Goal: Check status

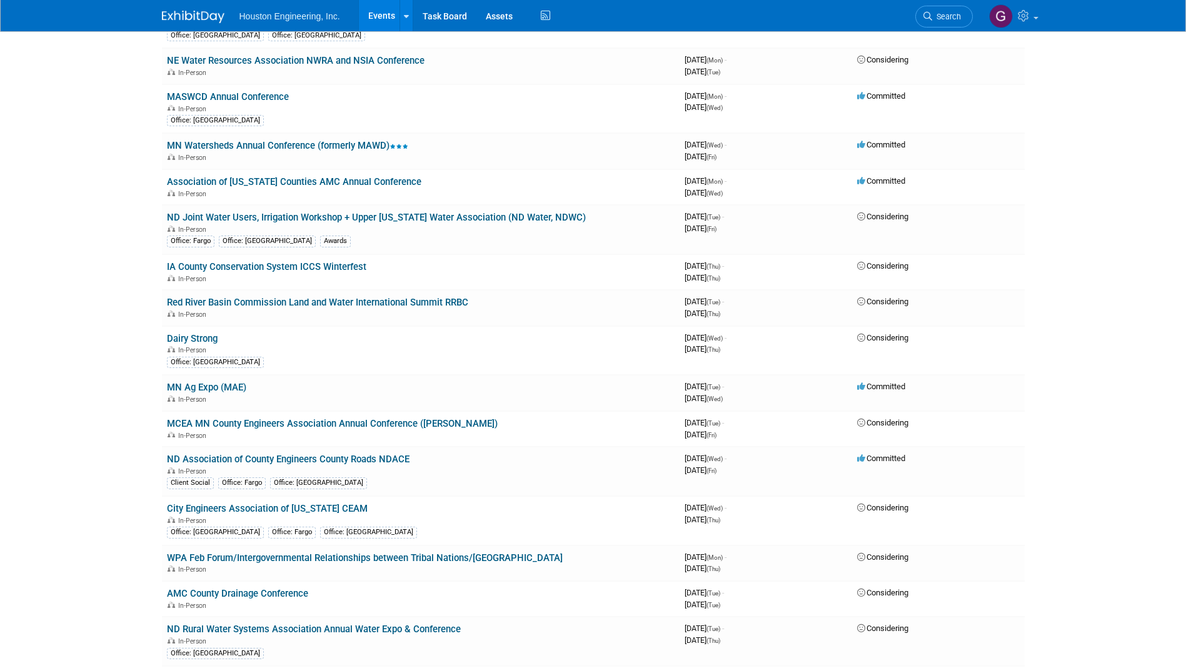
scroll to position [2682, 0]
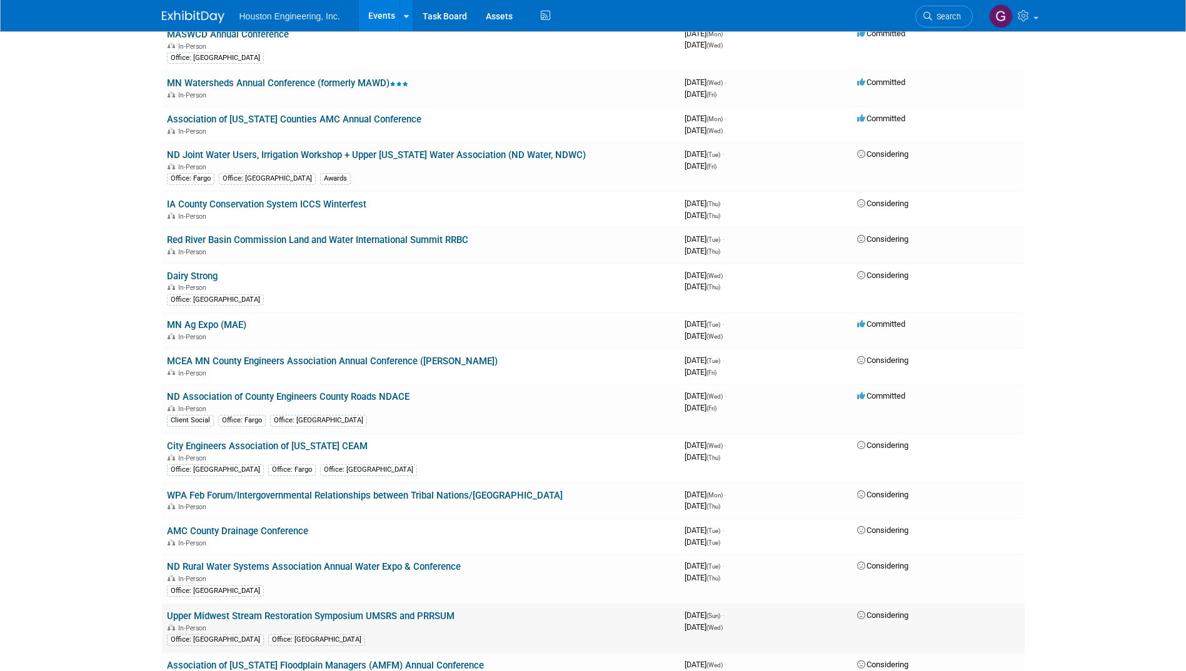
click at [267, 618] on link "Upper Midwest Stream Restoration Symposium UMSRS and PRRSUM" at bounding box center [311, 616] width 288 height 11
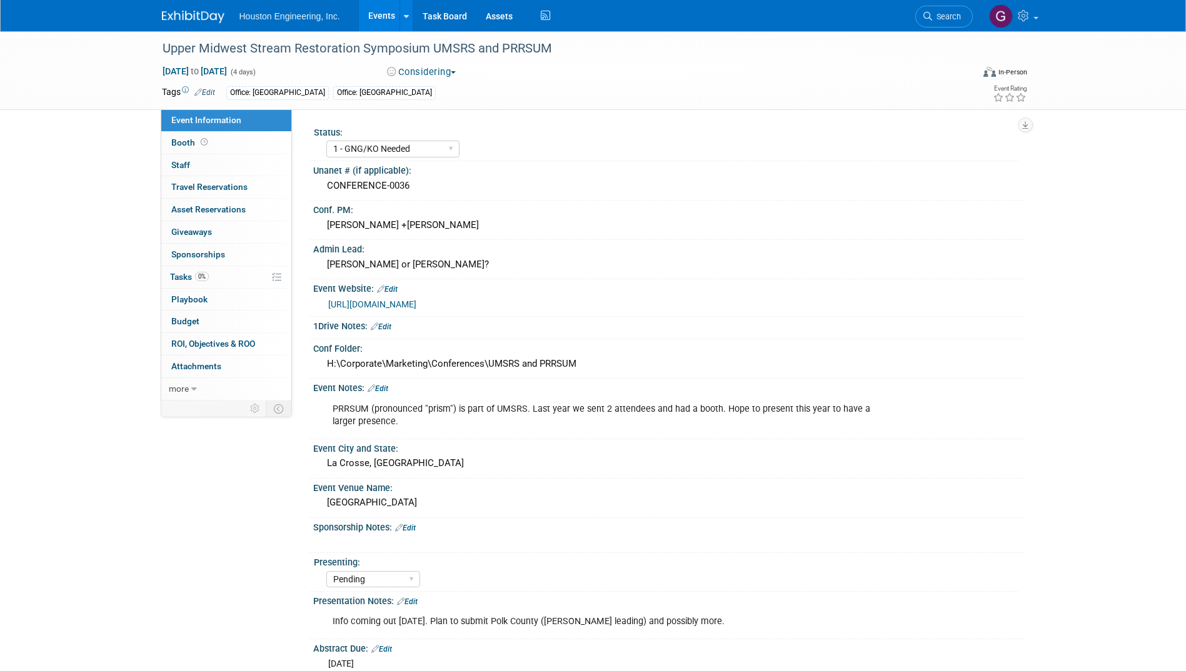
select select "1 - GNG/KO Needed"
select select "Pending"
select select "Water Resources"
